Goal: Check status: Check status

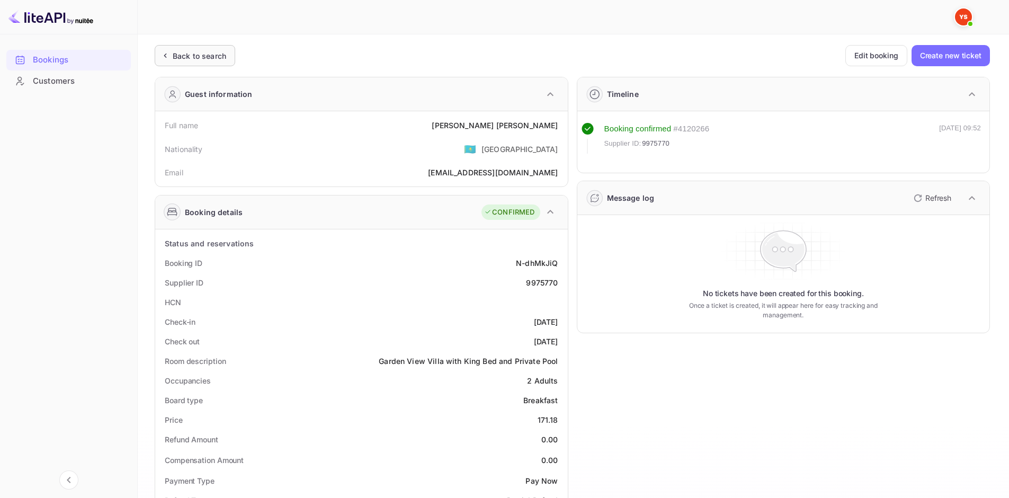
click at [228, 62] on div "Back to search" at bounding box center [195, 55] width 81 height 21
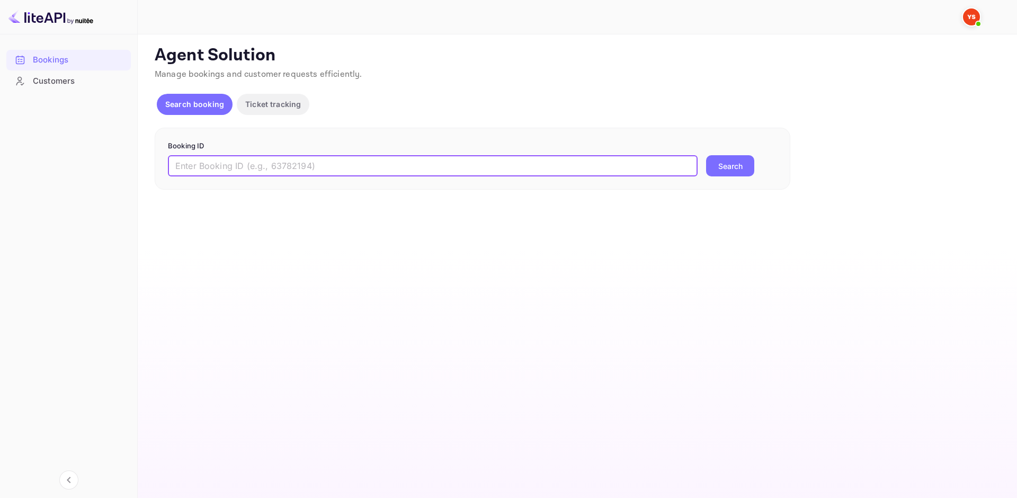
click at [390, 165] on input "text" at bounding box center [433, 165] width 530 height 21
paste input "9974707"
type input "9974707"
click at [741, 159] on button "Search" at bounding box center [730, 165] width 48 height 21
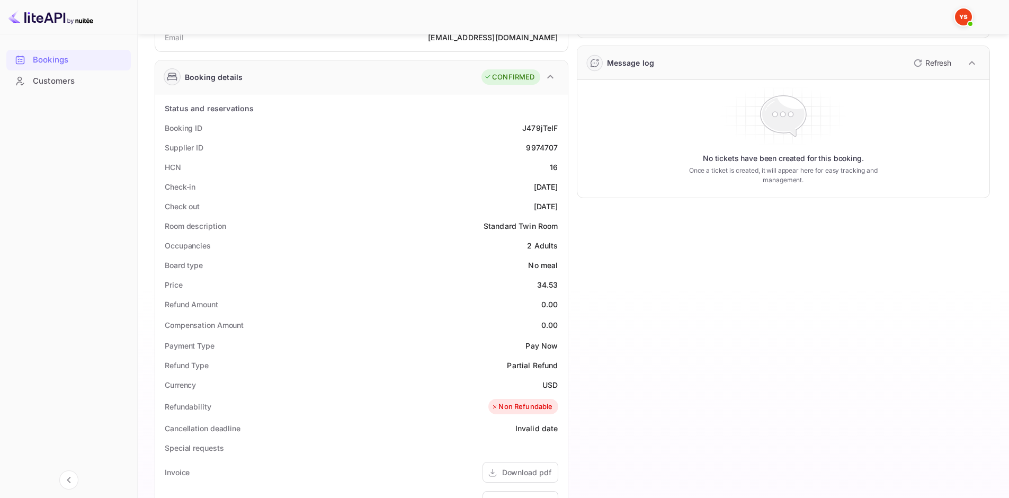
scroll to position [159, 0]
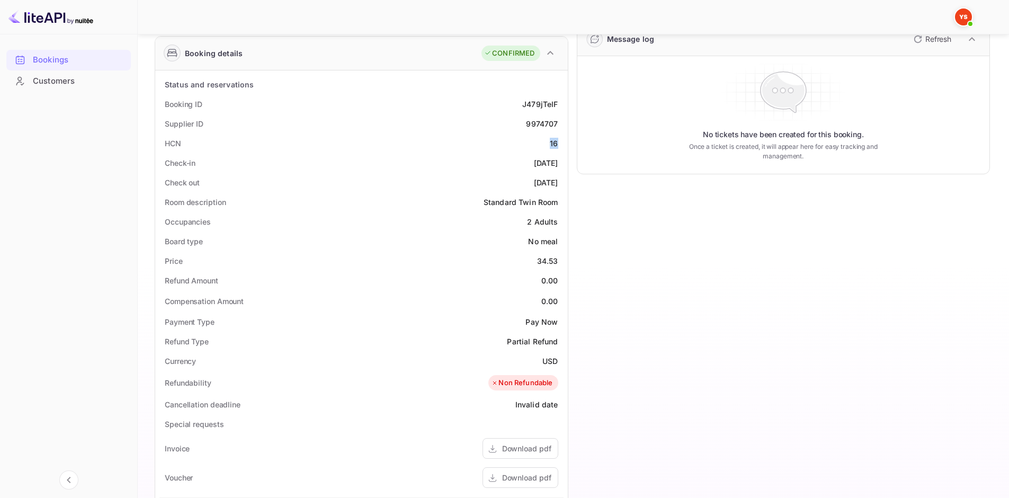
drag, startPoint x: 560, startPoint y: 144, endPoint x: 547, endPoint y: 144, distance: 12.7
click at [547, 144] on div "HCN 16" at bounding box center [361, 143] width 404 height 20
copy div "16"
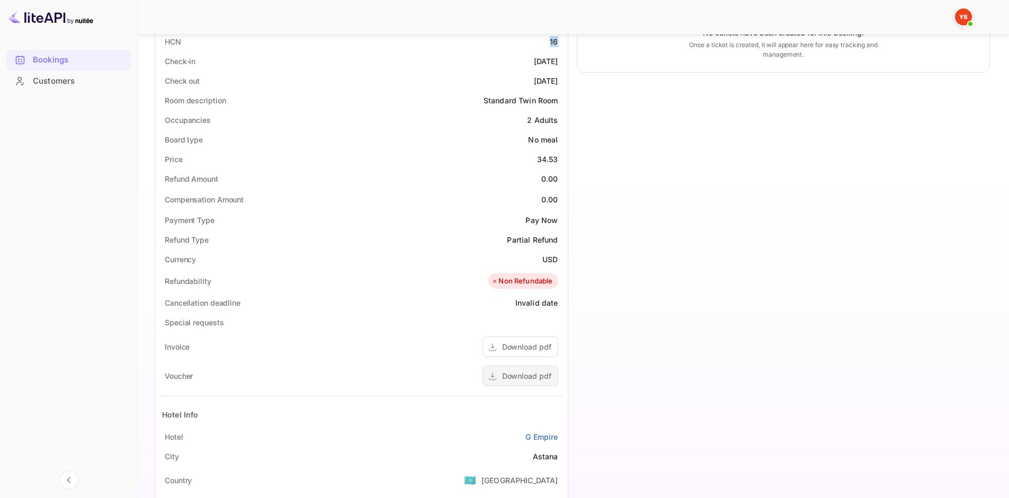
scroll to position [265, 0]
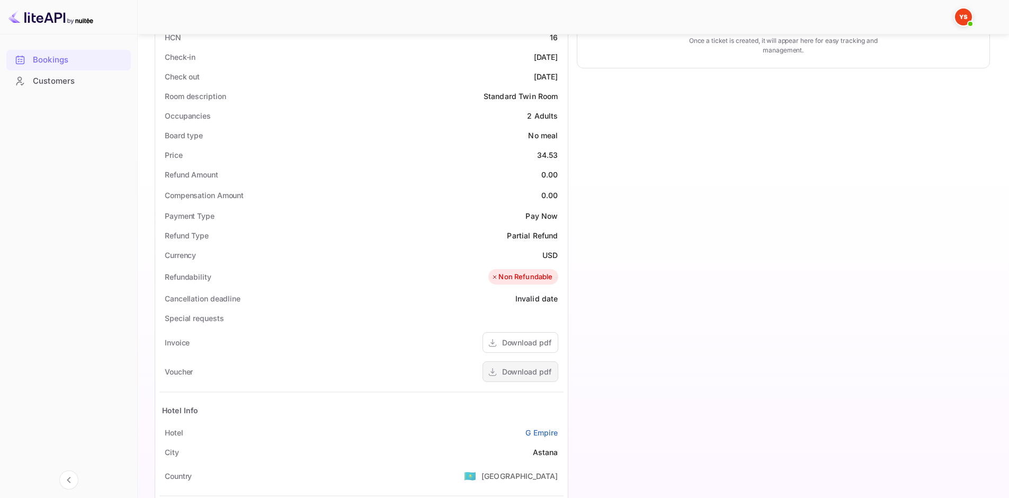
click at [533, 379] on div "Download pdf" at bounding box center [521, 371] width 76 height 21
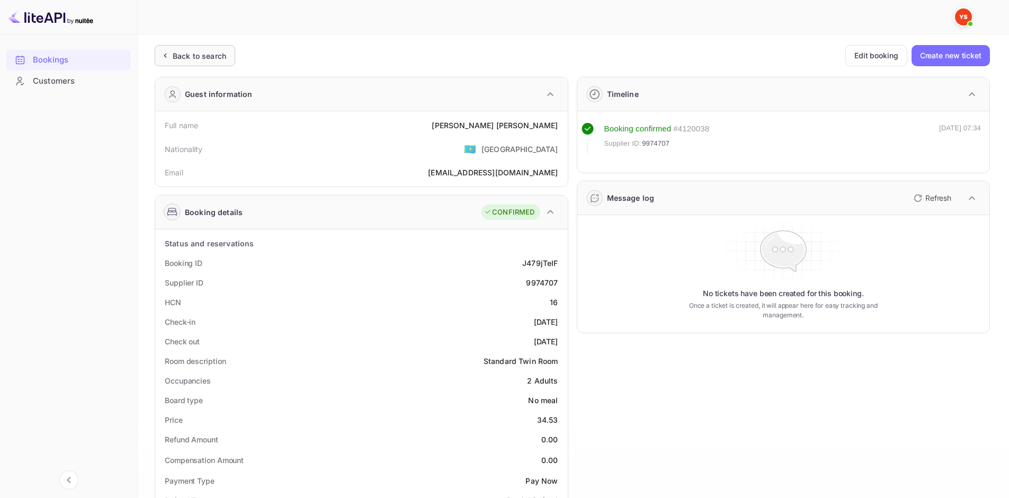
click at [193, 55] on div "Back to search" at bounding box center [199, 55] width 53 height 11
